Goal: Task Accomplishment & Management: Manage account settings

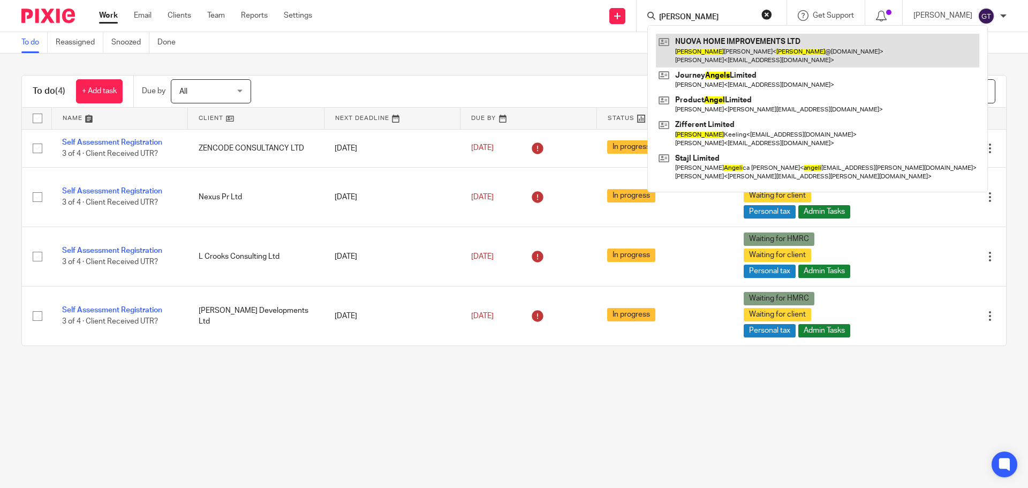
type input "angelo"
click at [721, 43] on link at bounding box center [817, 50] width 323 height 33
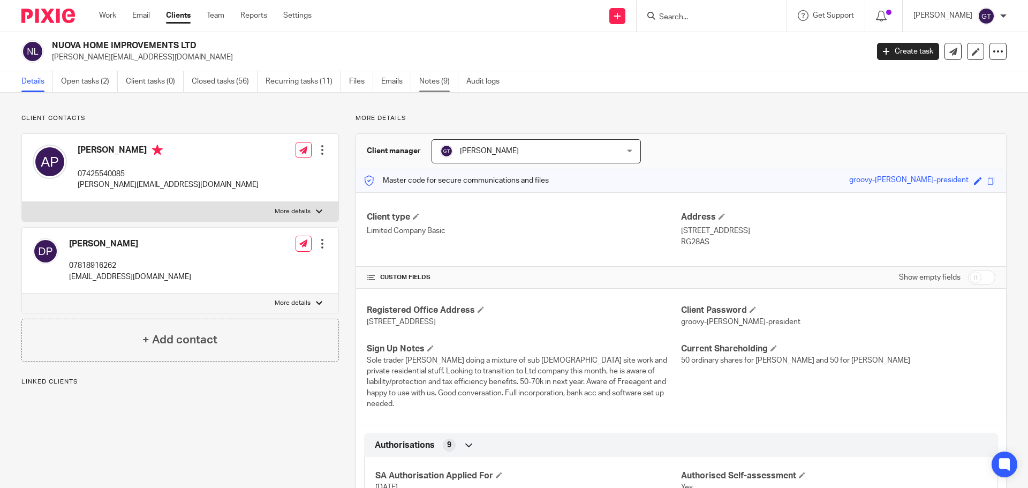
click at [439, 82] on link "Notes (9)" at bounding box center [438, 81] width 39 height 21
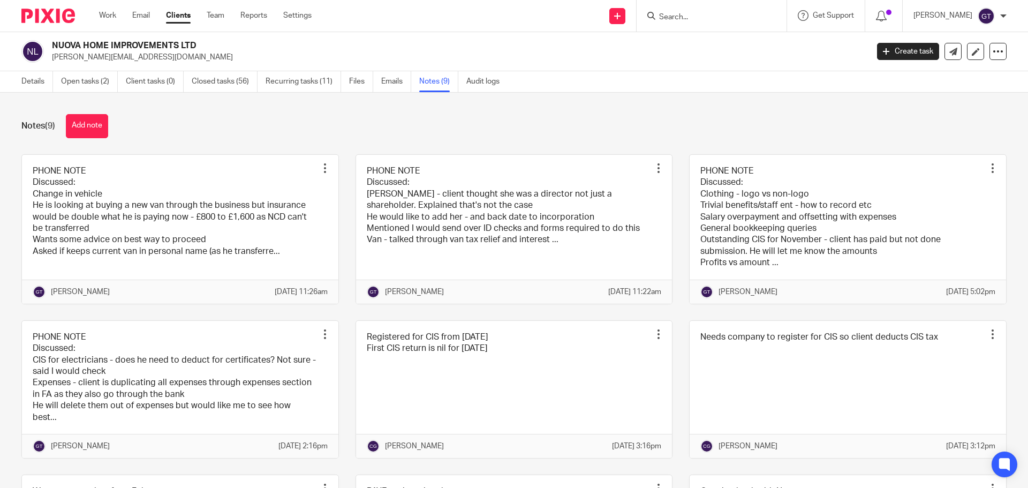
click at [87, 131] on button "Add note" at bounding box center [87, 126] width 42 height 24
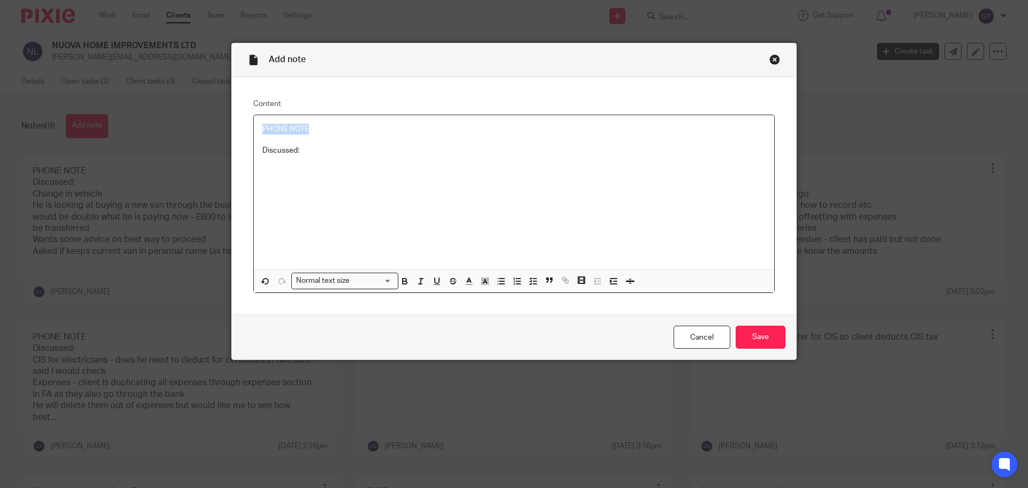
drag, startPoint x: 300, startPoint y: 128, endPoint x: 169, endPoint y: 121, distance: 131.4
click at [169, 122] on div "Add note Content PHONE NOTE Discussed: Normal text size Loading... Remove Edit …" at bounding box center [514, 244] width 1028 height 488
click at [304, 166] on p at bounding box center [513, 161] width 503 height 11
click at [499, 284] on line "button" at bounding box center [501, 284] width 5 height 0
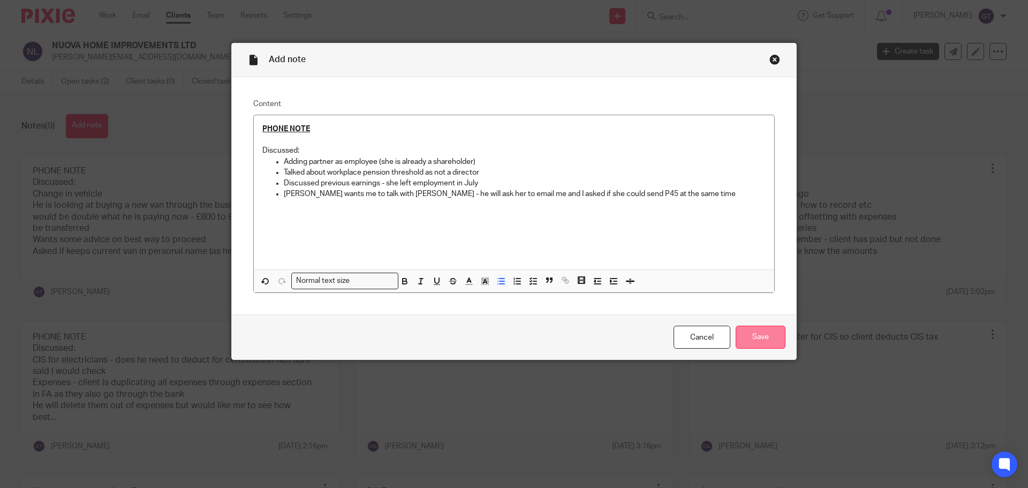
click at [761, 331] on input "Save" at bounding box center [761, 336] width 50 height 23
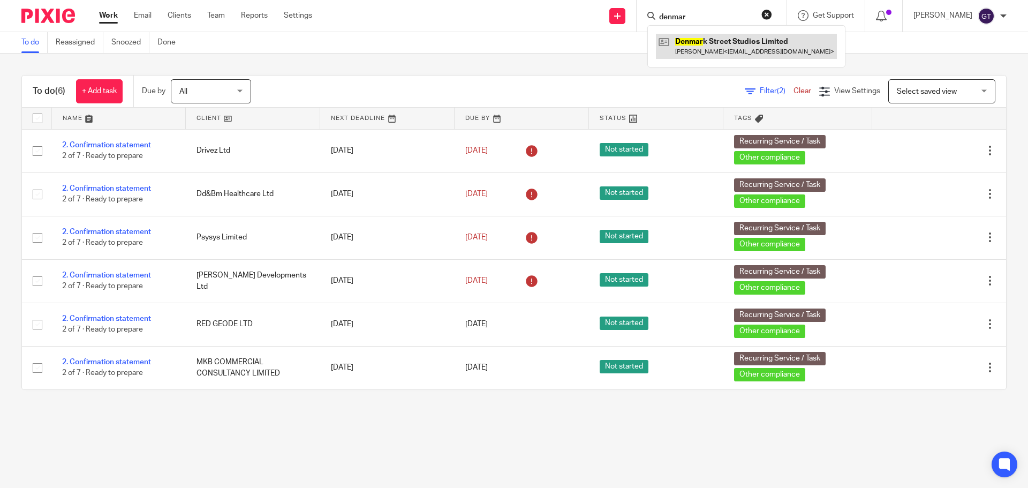
type input "denmar"
click at [723, 46] on link at bounding box center [746, 46] width 181 height 25
